Goal: Task Accomplishment & Management: Use online tool/utility

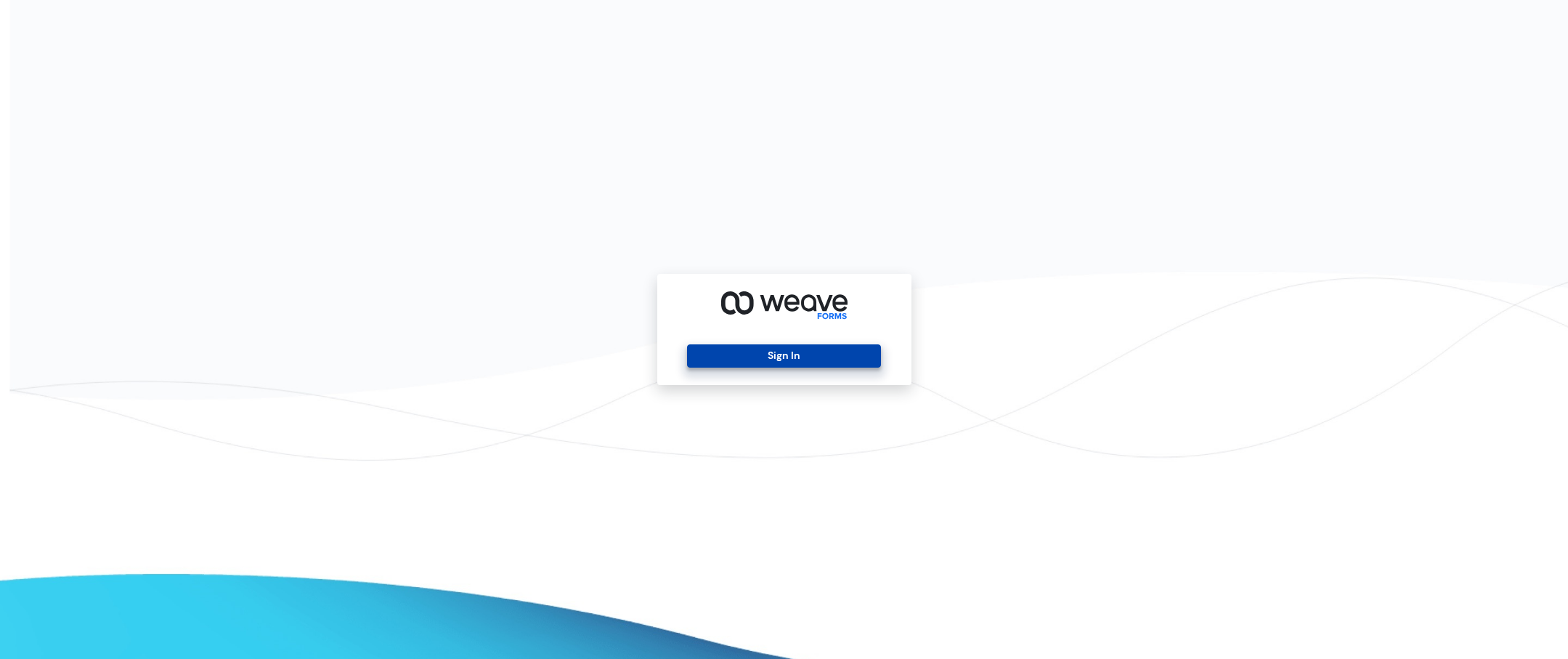
click at [813, 365] on button "Sign In" at bounding box center [784, 356] width 194 height 23
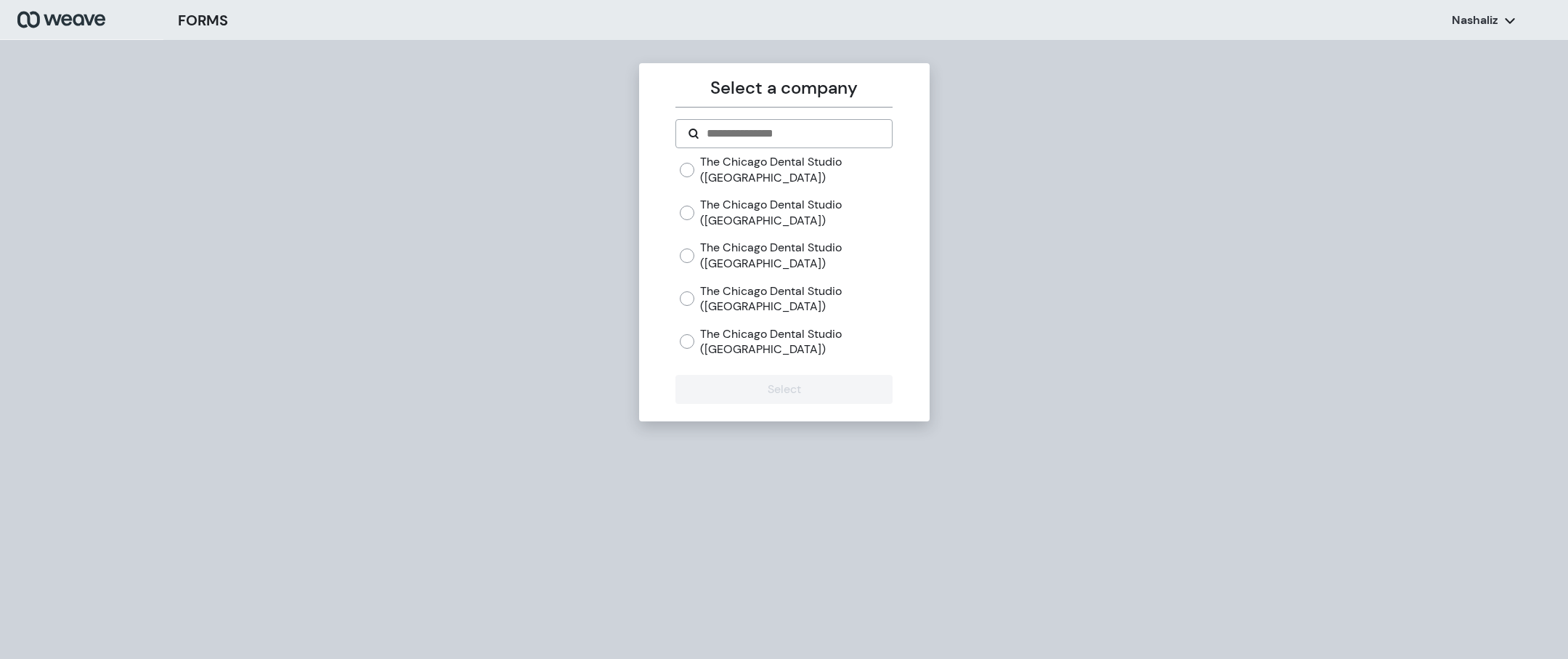
click at [696, 216] on div "The Chicago Dental Studio ([GEOGRAPHIC_DATA])" at bounding box center [786, 212] width 213 height 31
click at [765, 411] on div "Select a company The Chicago Dental Studio ([GEOGRAPHIC_DATA]) The Chicago Dent…" at bounding box center [784, 242] width 290 height 359
click at [768, 390] on button "Select" at bounding box center [784, 390] width 217 height 29
